Goal: Navigation & Orientation: Find specific page/section

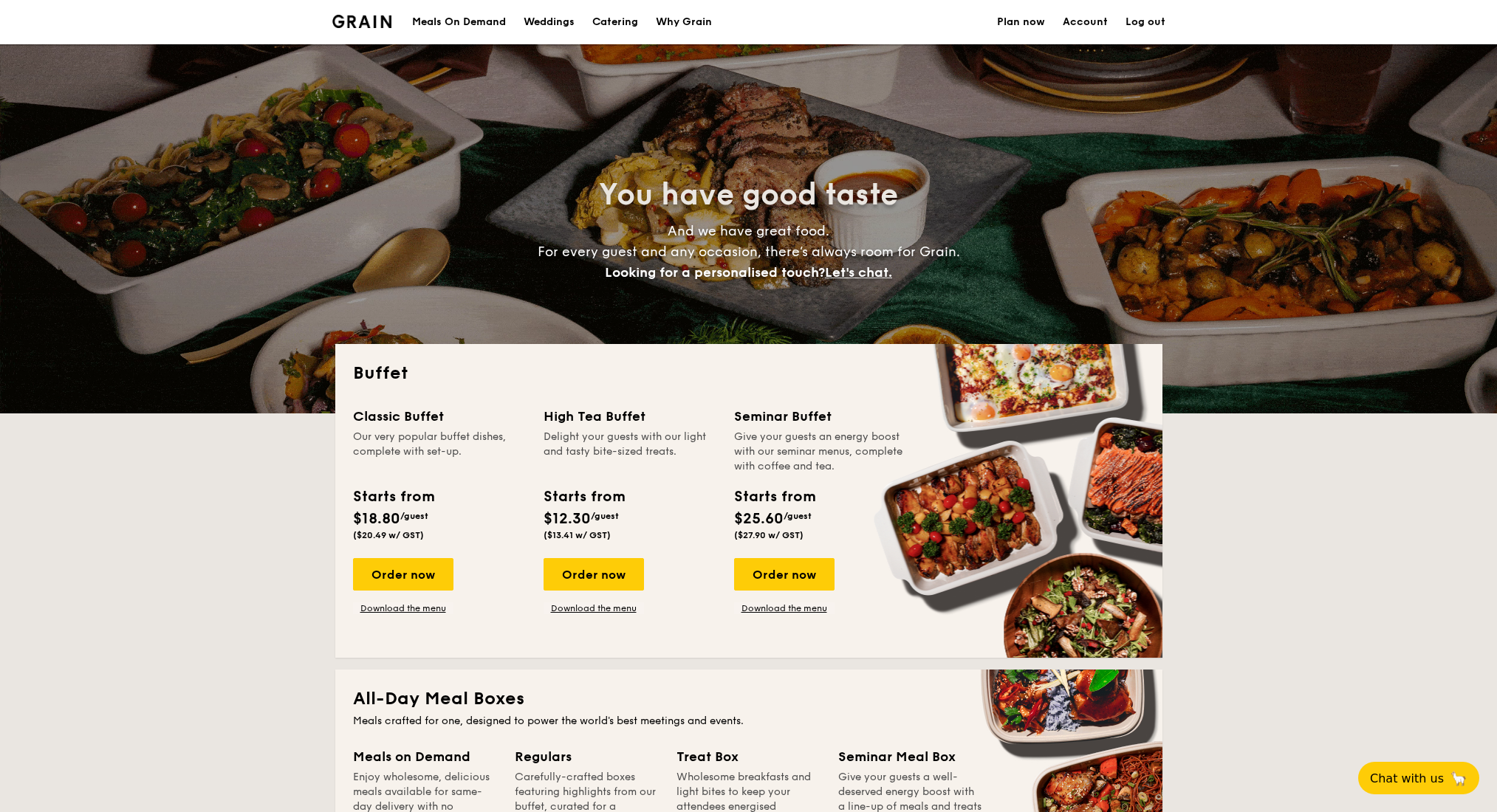
select select
click at [379, 18] on img at bounding box center [362, 21] width 59 height 14
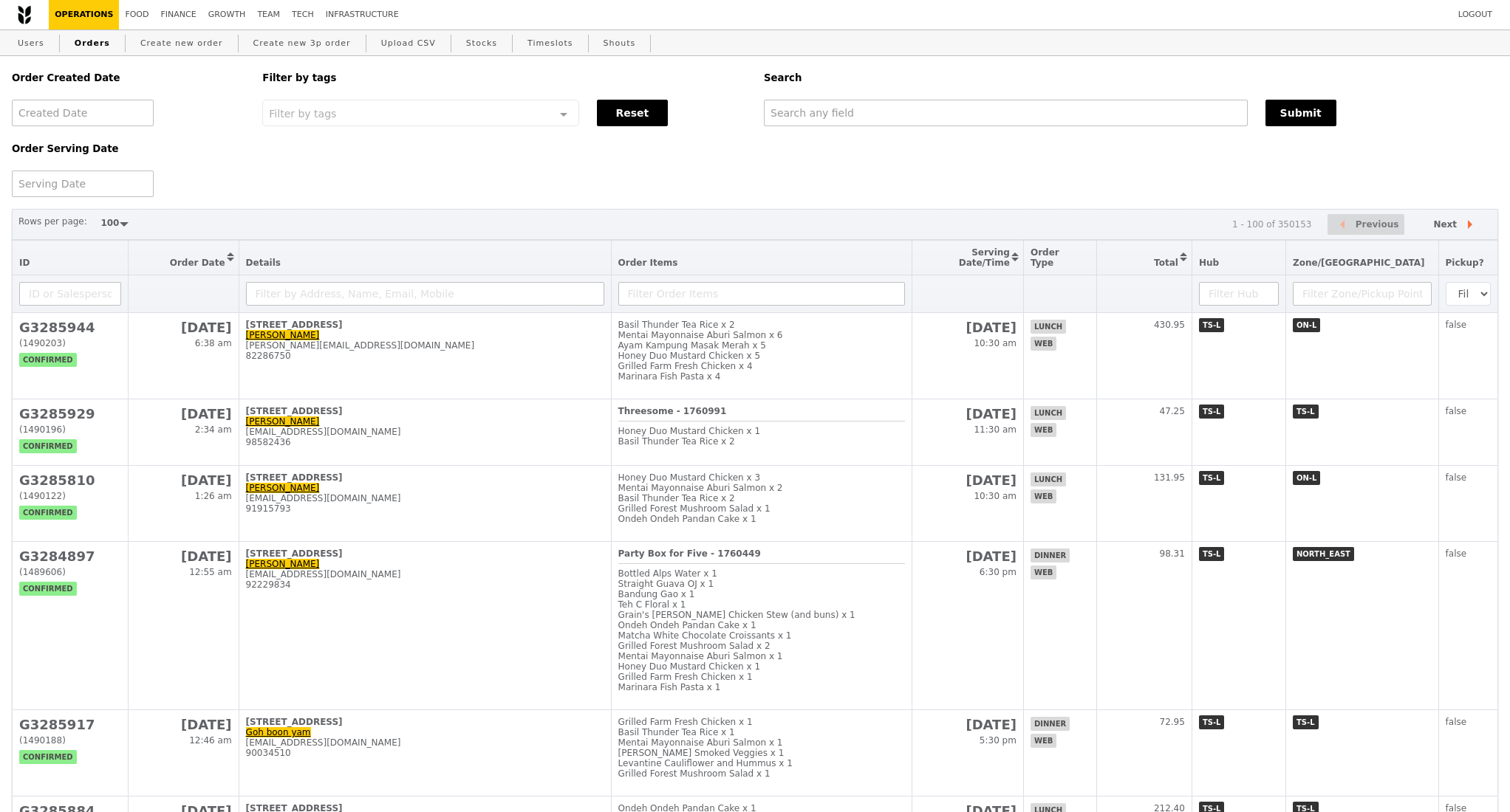
select select "100"
click at [218, 18] on link "Growth" at bounding box center [227, 14] width 50 height 30
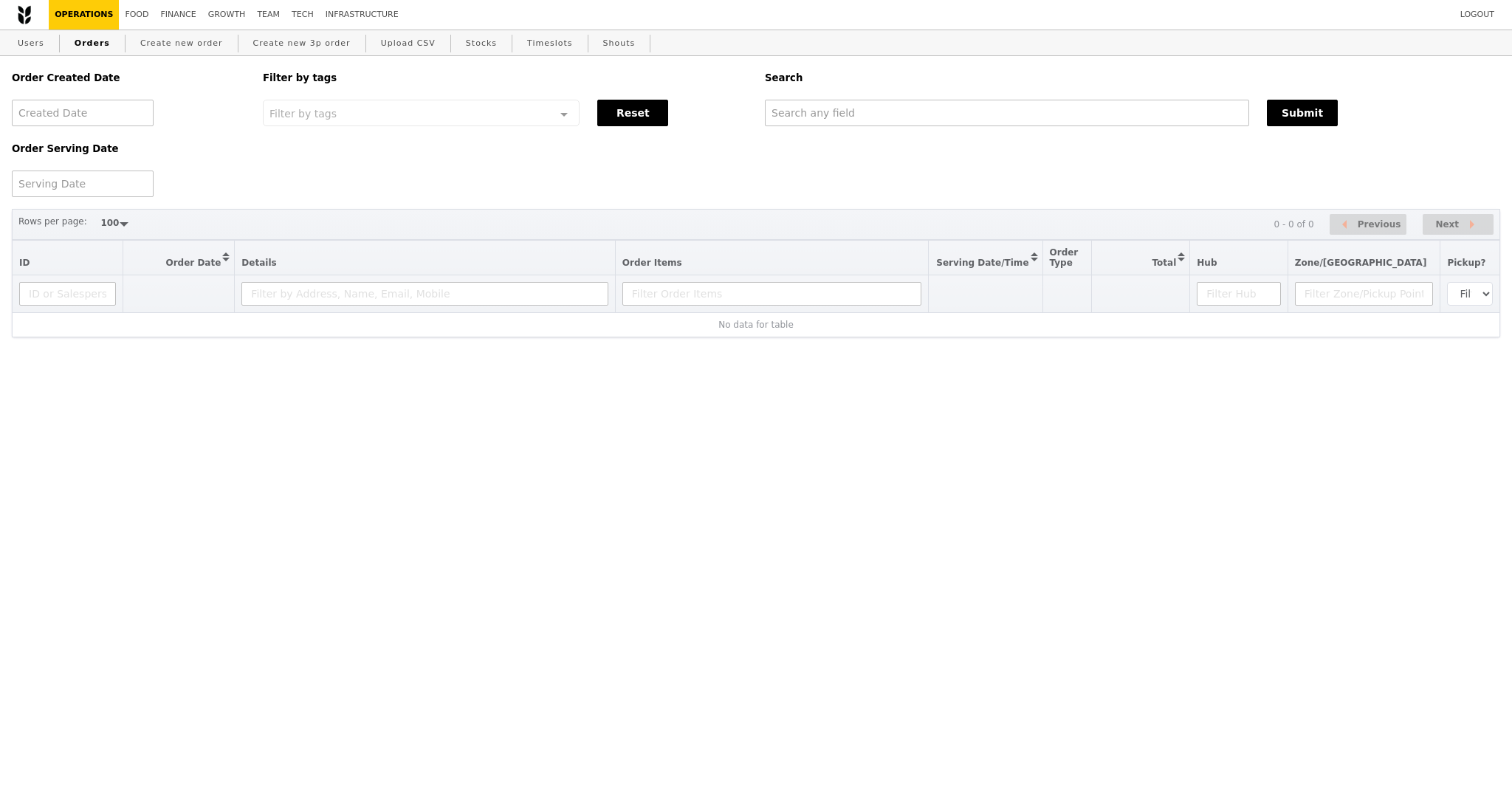
select select "100"
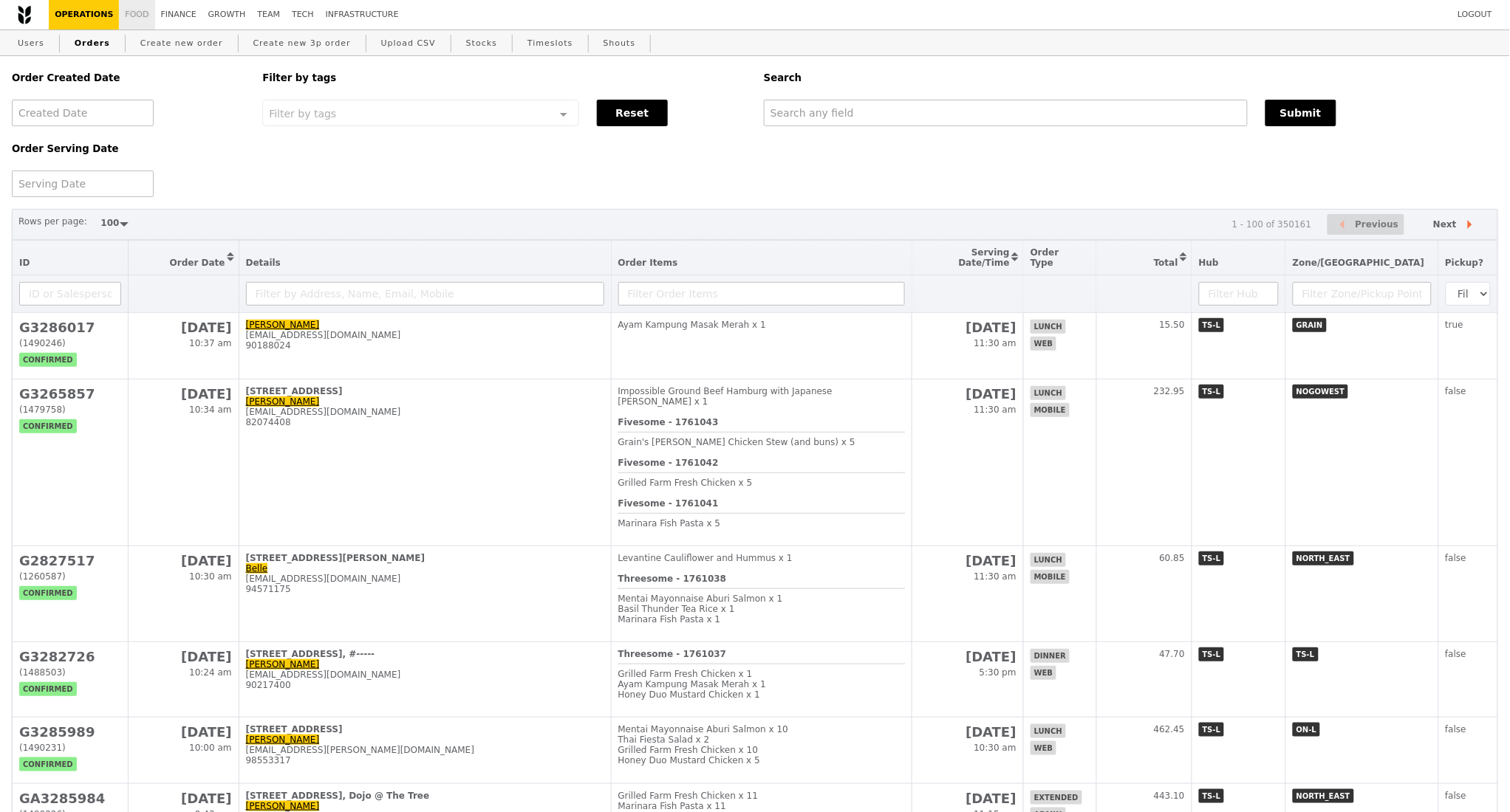
click at [131, 19] on link "Food" at bounding box center [136, 14] width 35 height 30
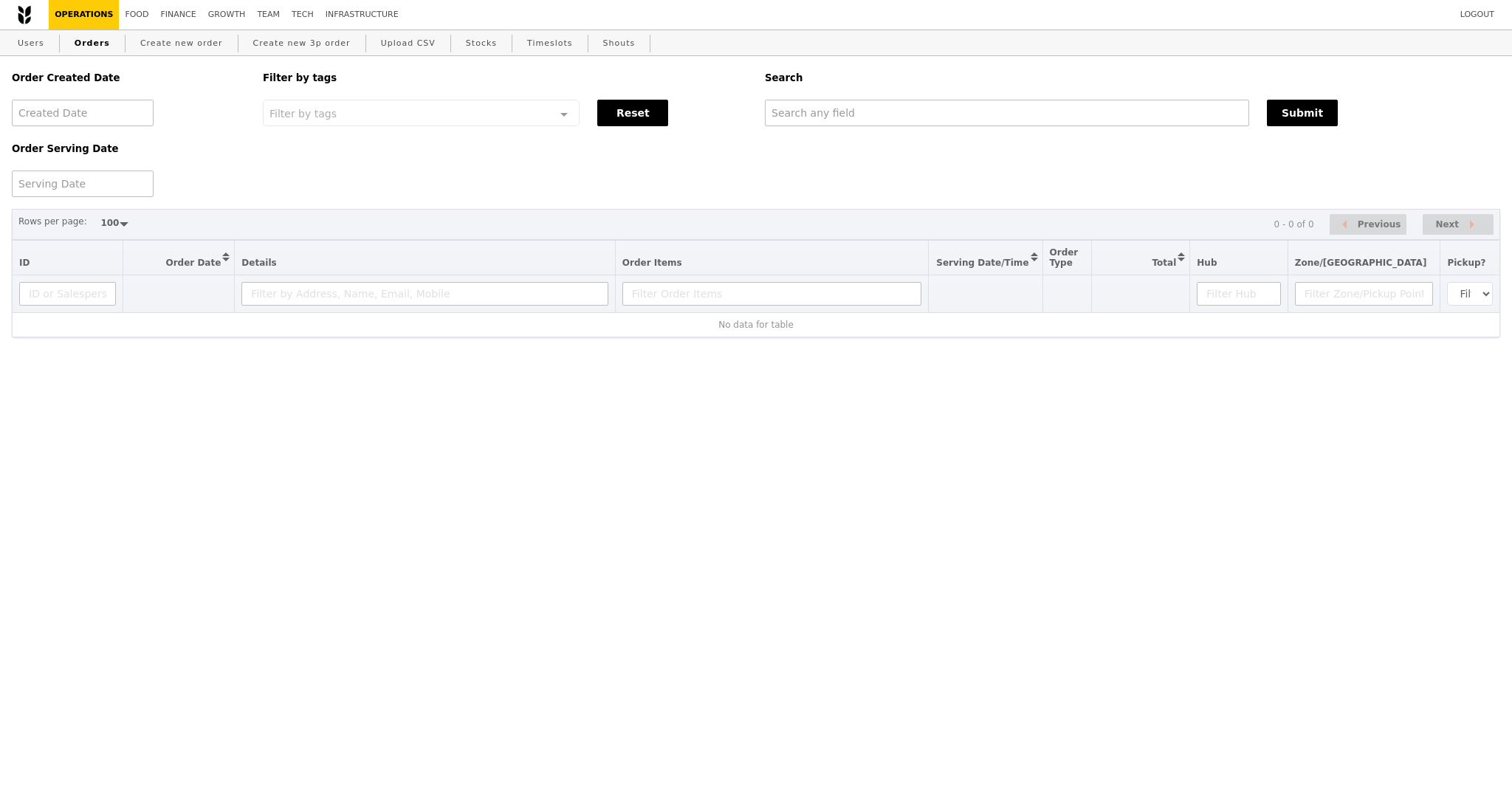
select select "100"
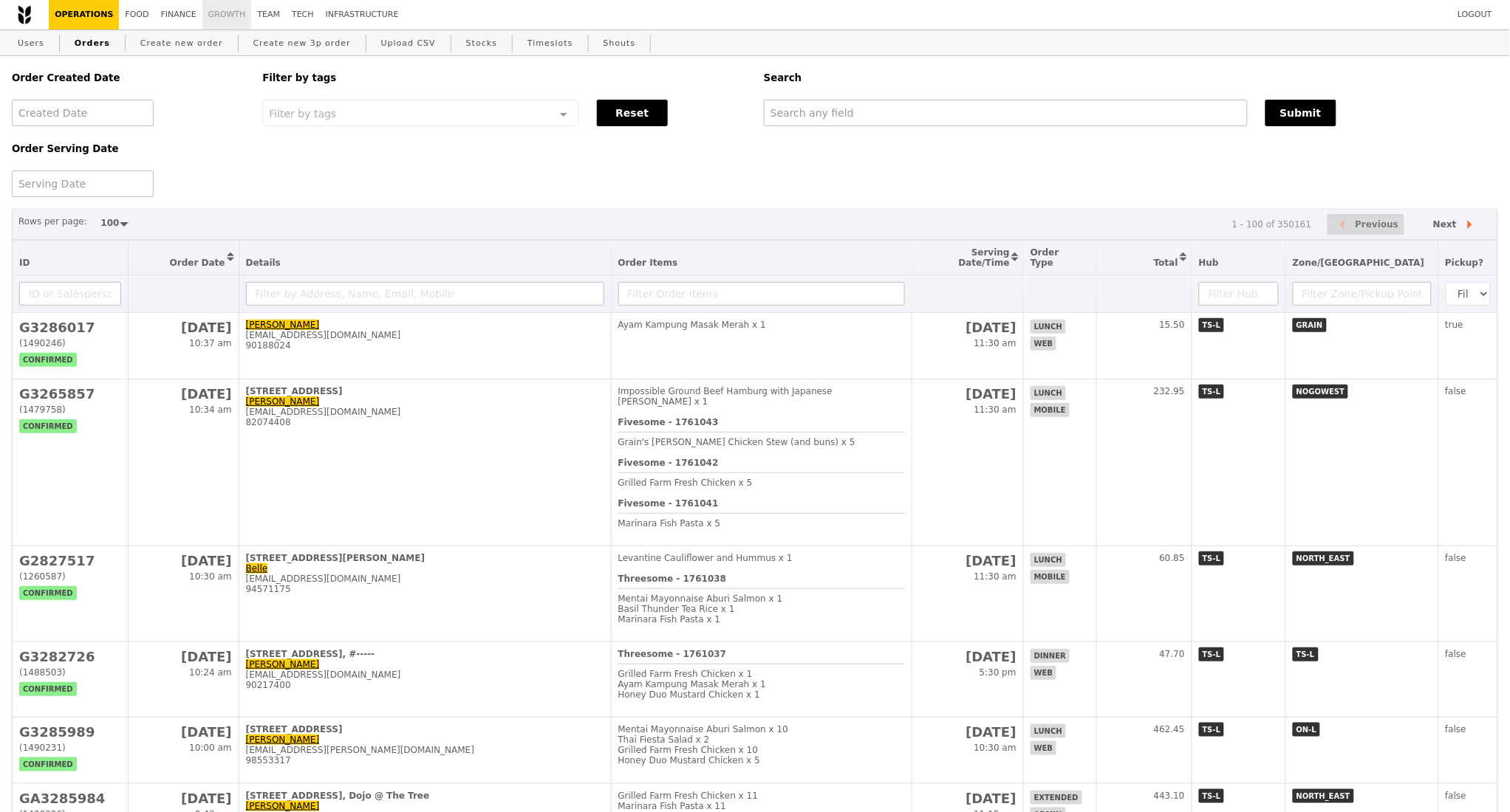
click at [203, 14] on link "Growth" at bounding box center [227, 14] width 50 height 30
select select "100"
